Goal: Information Seeking & Learning: Learn about a topic

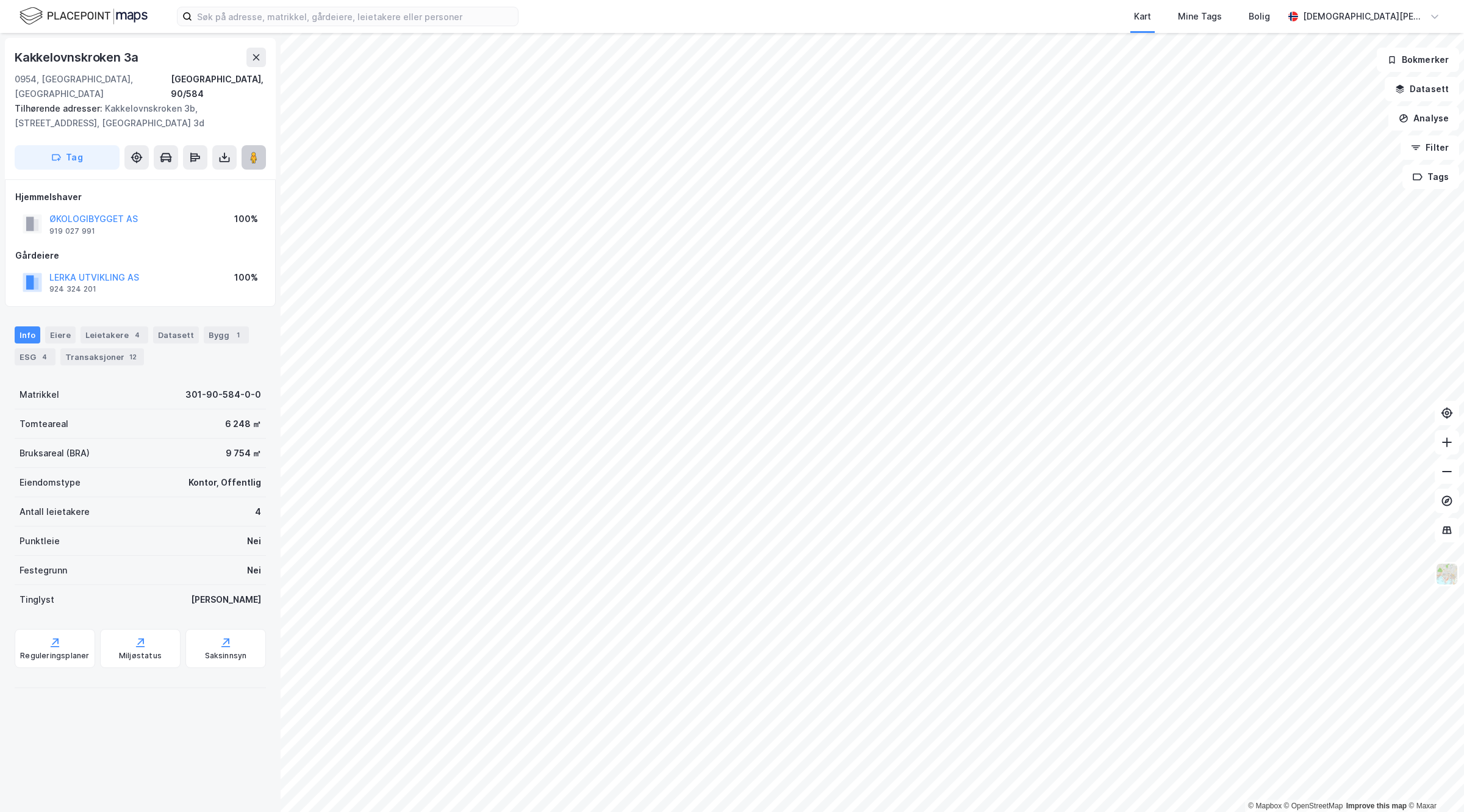
click at [249, 145] on button at bounding box center [254, 158] width 24 height 24
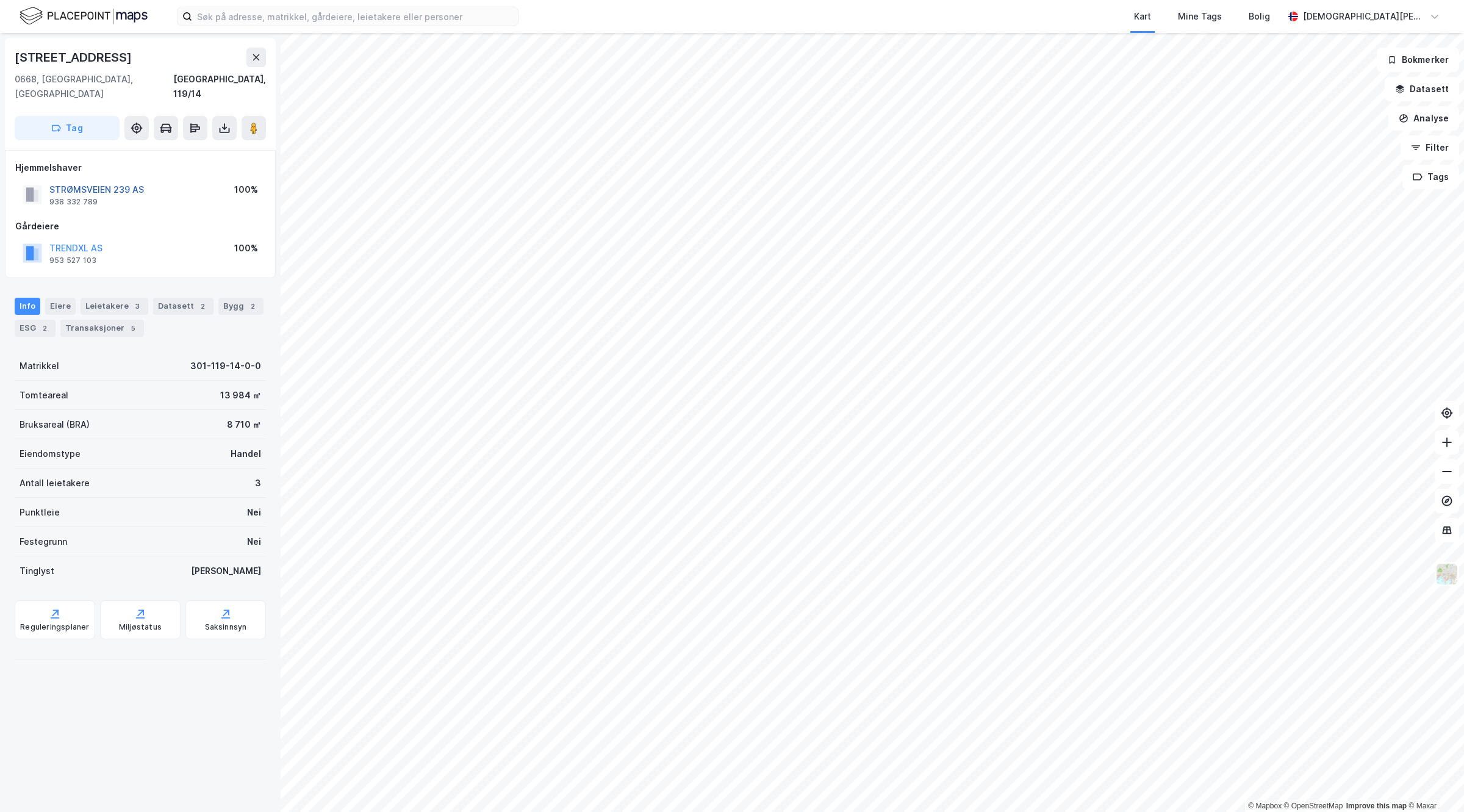
click at [0, 0] on button "STRØMSVEIEN 239 AS" at bounding box center [0, 0] width 0 height 0
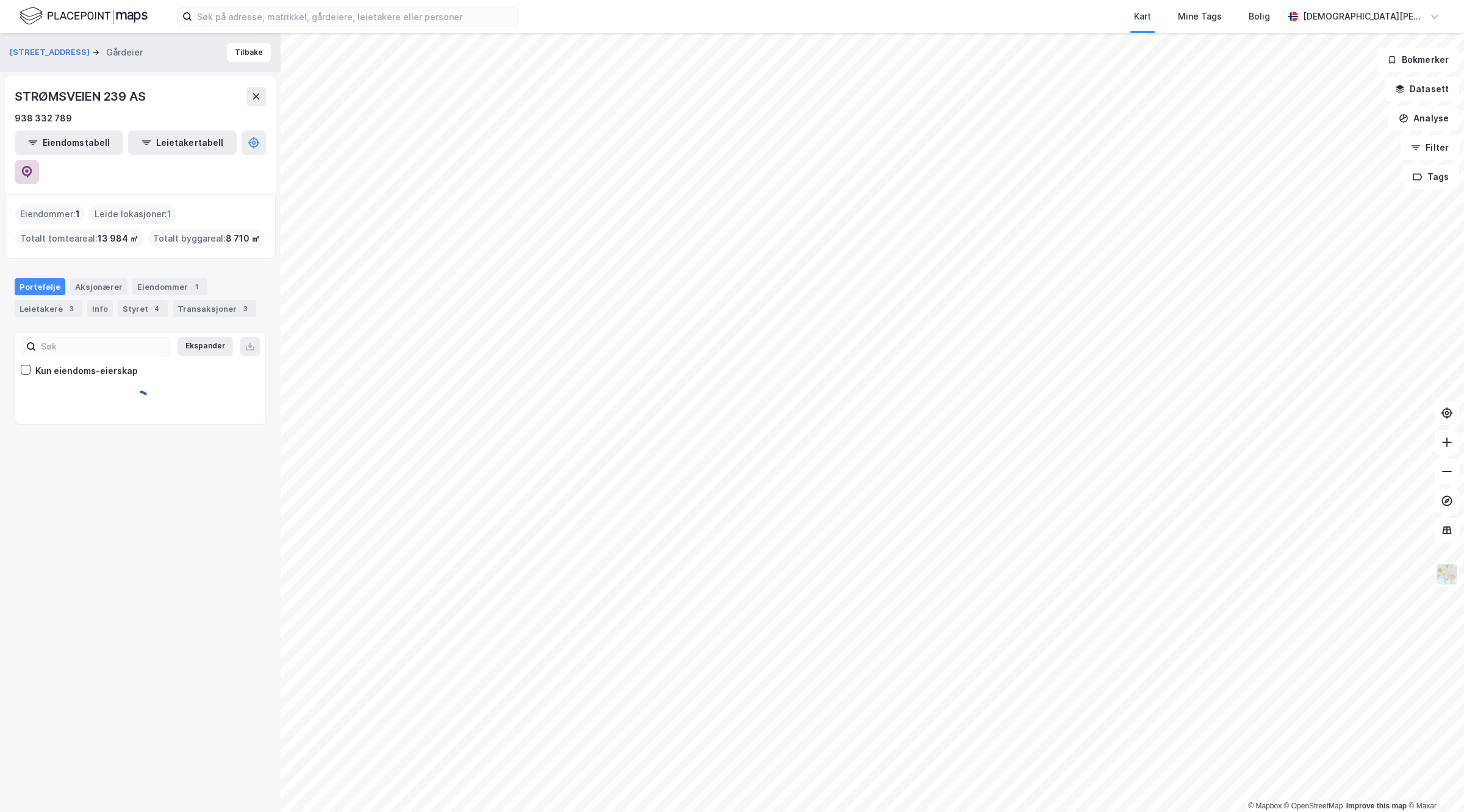
click at [32, 166] on icon at bounding box center [27, 172] width 10 height 12
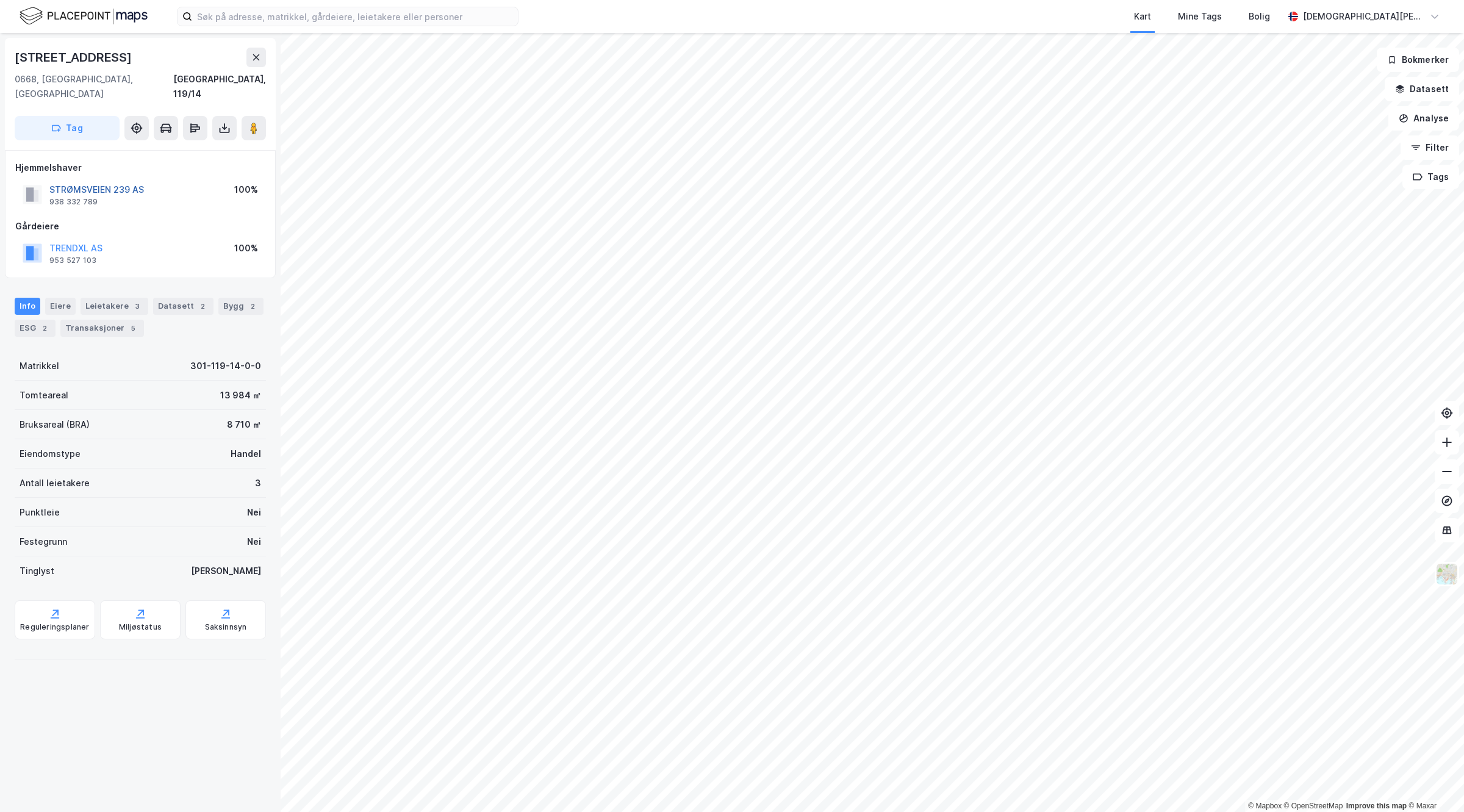
click at [0, 0] on button "STRØMSVEIEN 239 AS" at bounding box center [0, 0] width 0 height 0
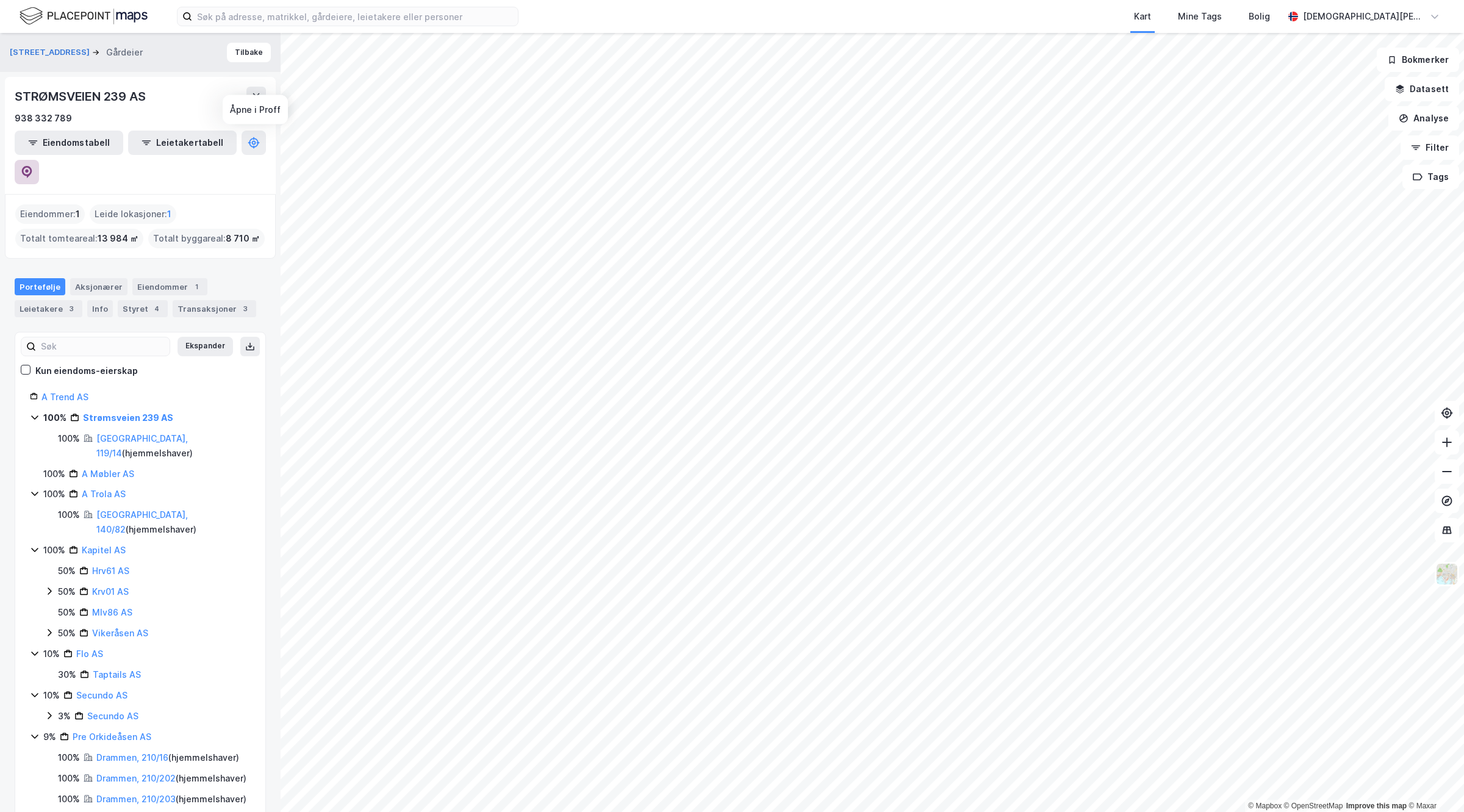
click at [33, 166] on icon at bounding box center [27, 172] width 12 height 12
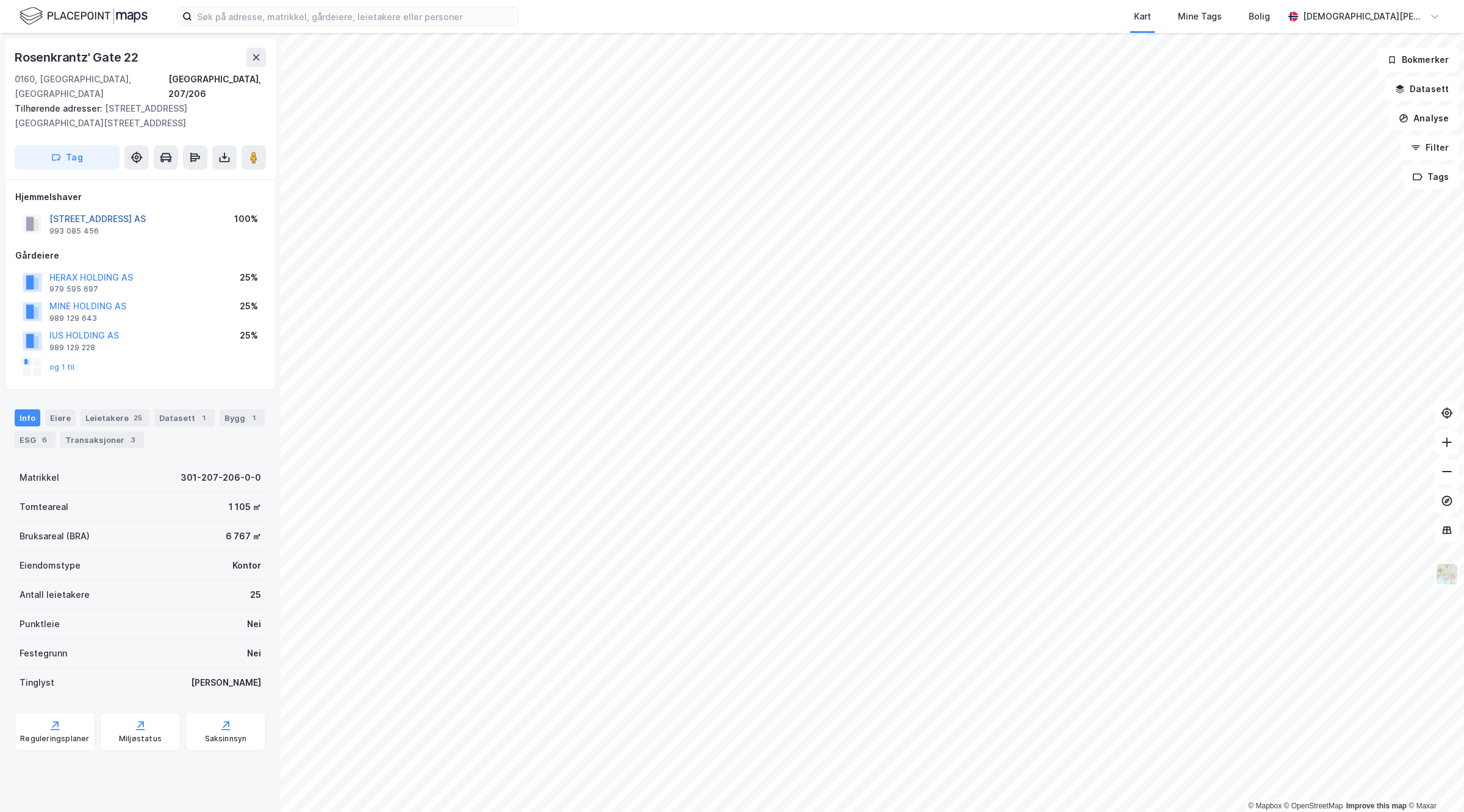
click at [0, 0] on button "[STREET_ADDRESS] AS" at bounding box center [0, 0] width 0 height 0
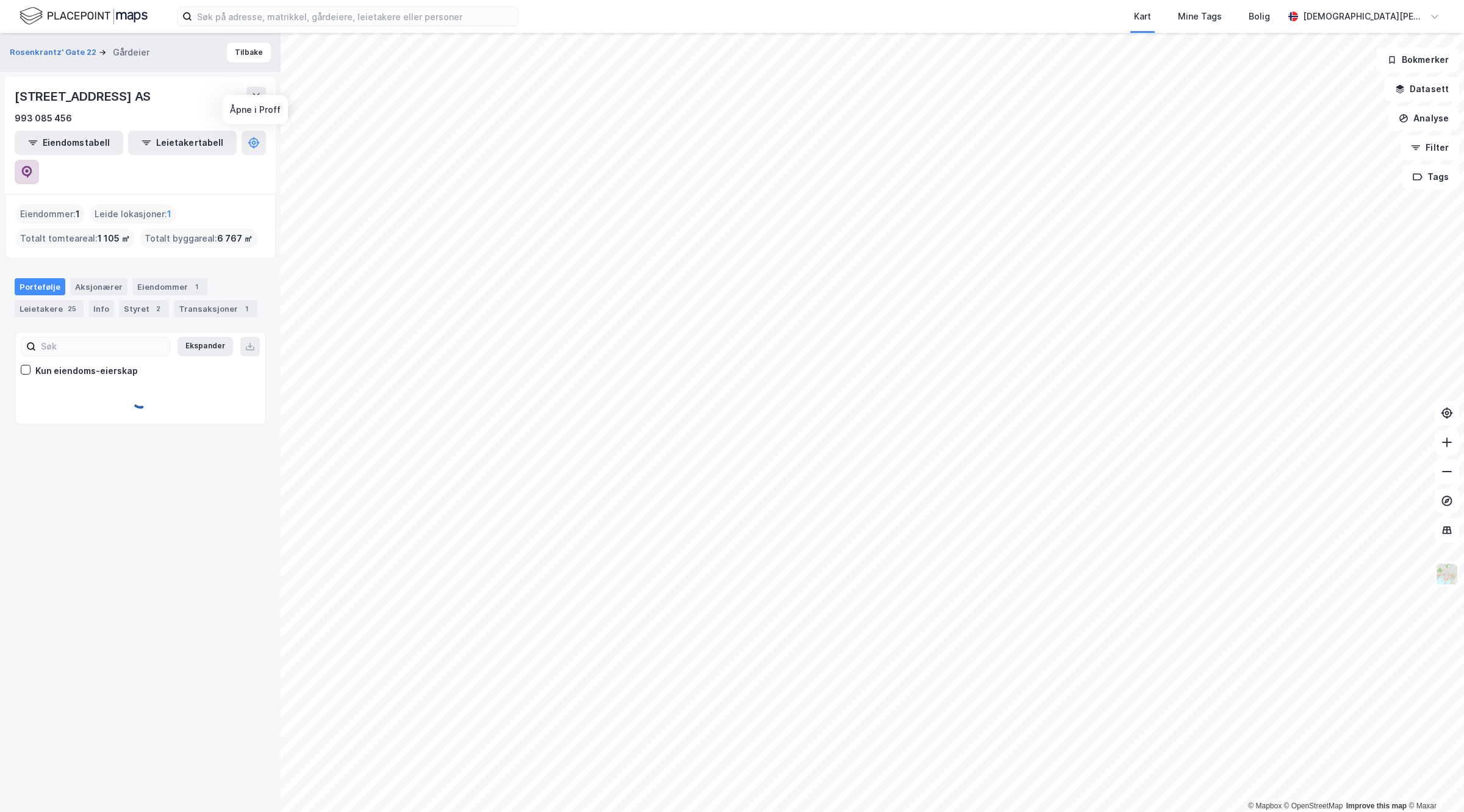
click at [39, 160] on button at bounding box center [27, 172] width 24 height 24
